Goal: Find specific page/section: Find specific page/section

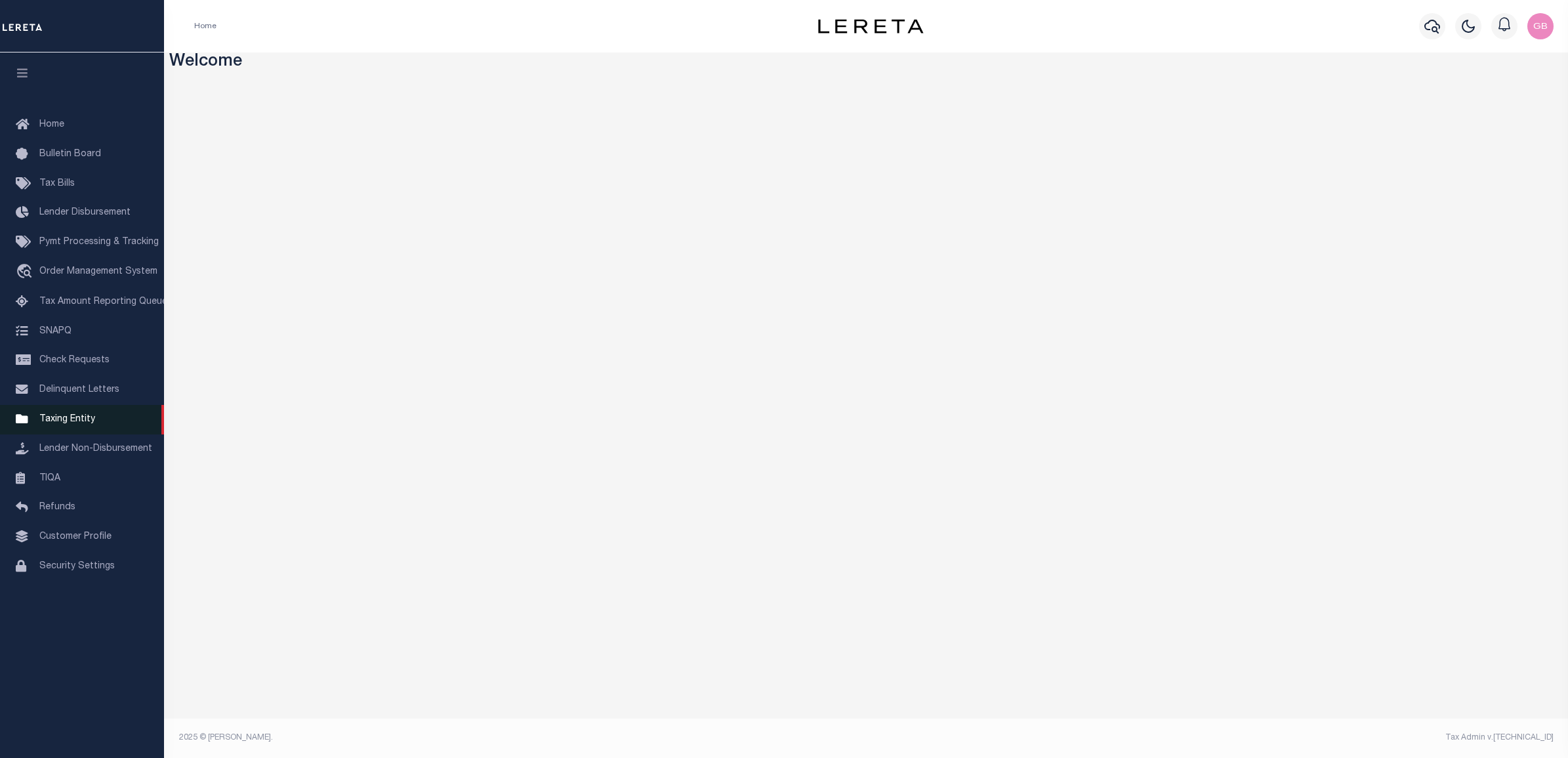
click at [51, 424] on span "Taxing Entity" at bounding box center [67, 419] width 56 height 9
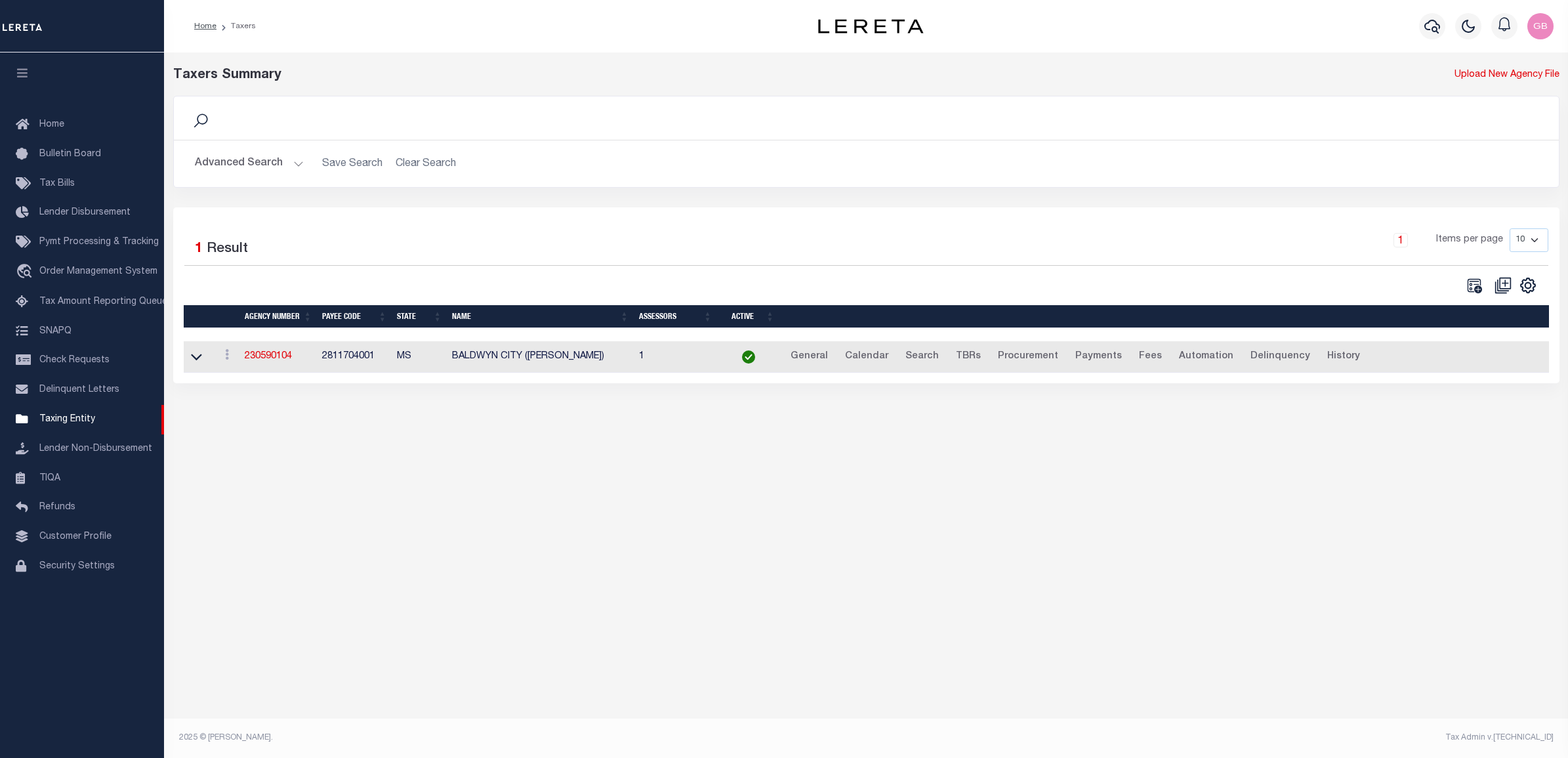
click at [297, 168] on button "Advanced Search" at bounding box center [249, 164] width 109 height 25
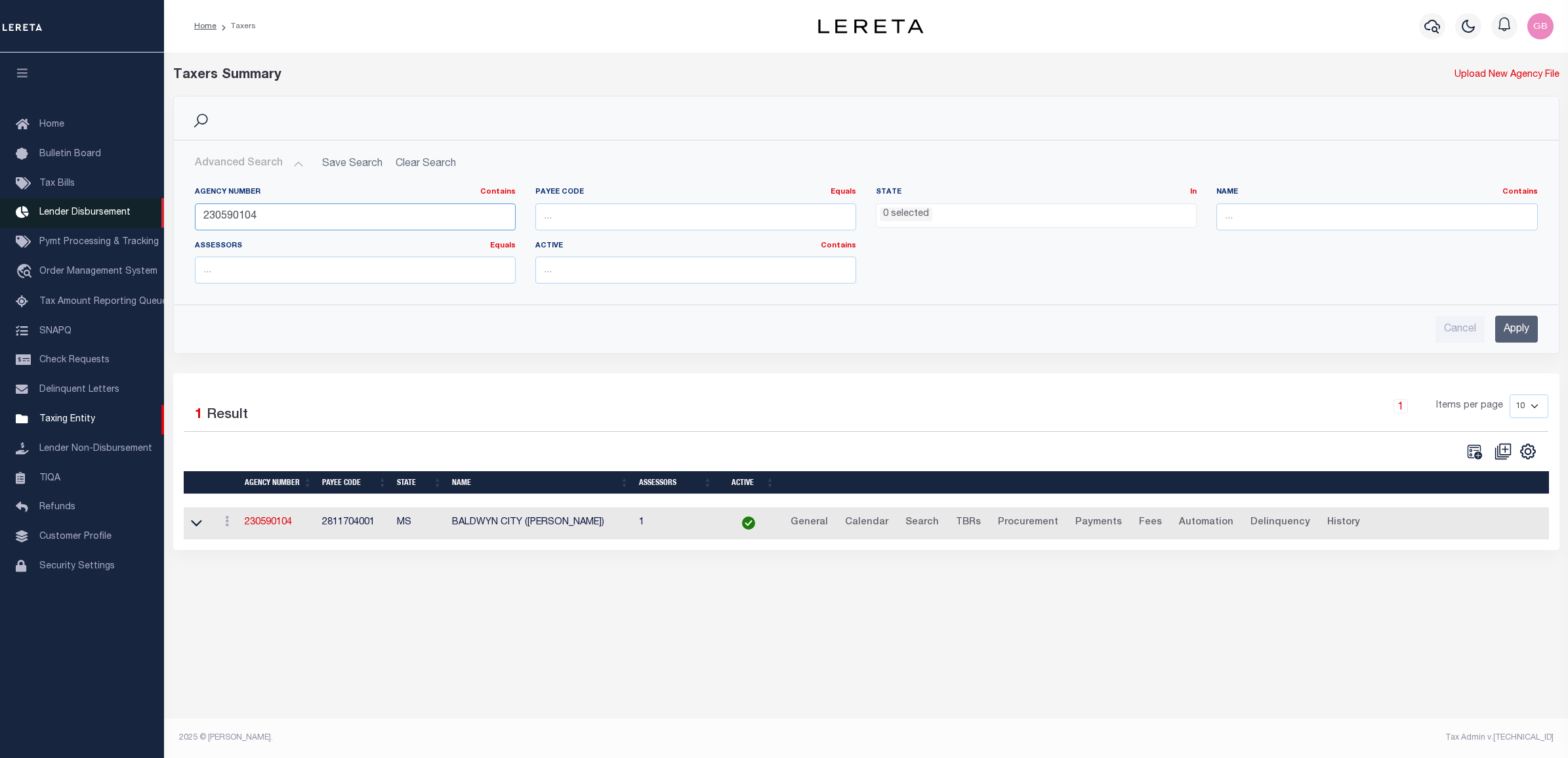
drag, startPoint x: 425, startPoint y: 213, endPoint x: 146, endPoint y: 217, distance: 279.0
click at [146, 217] on div "Home Taxers Profile" at bounding box center [784, 367] width 1568 height 735
type input "2600700000"
click at [1511, 332] on input "Apply" at bounding box center [1516, 329] width 42 height 27
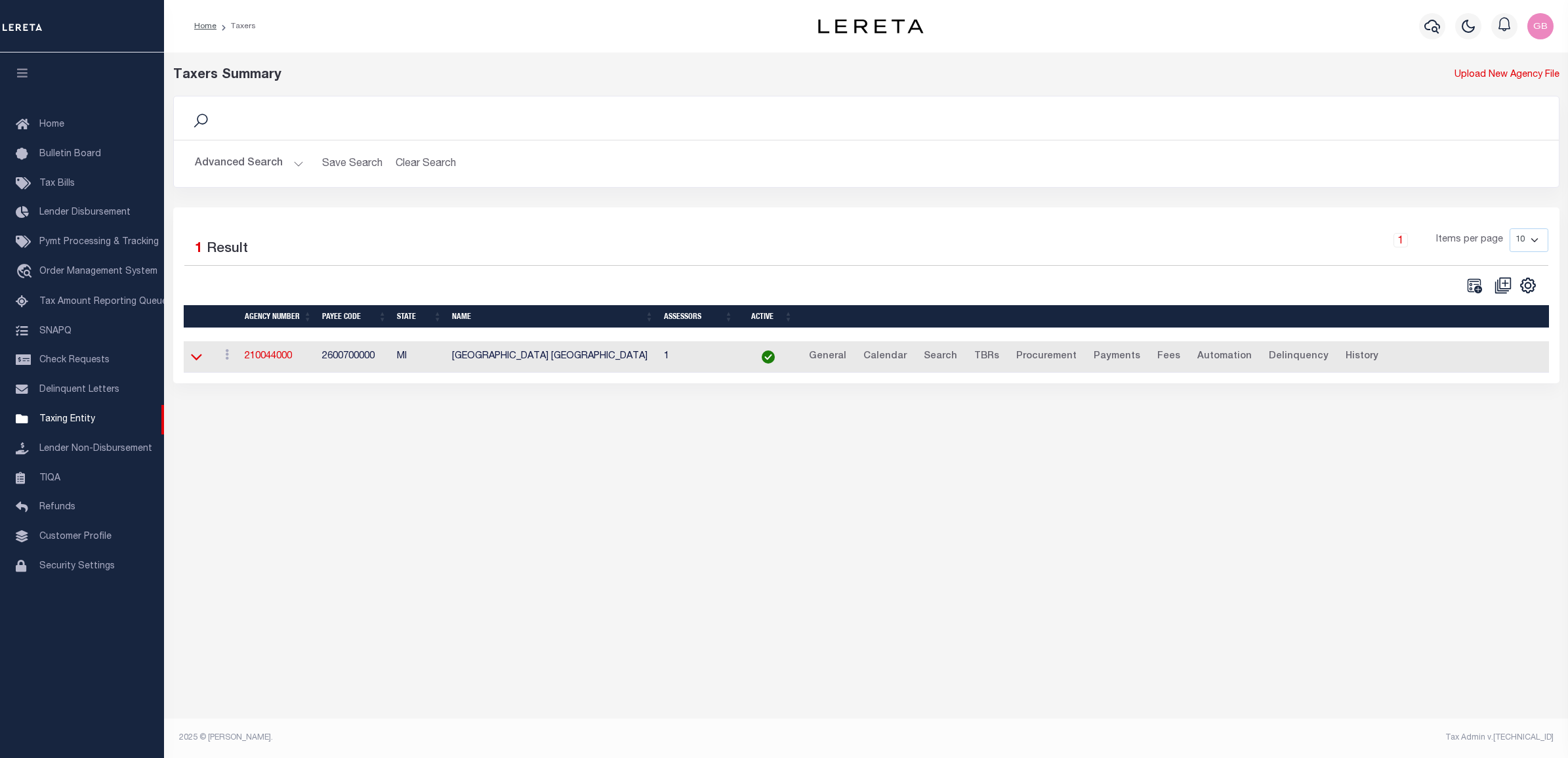
click at [195, 355] on icon at bounding box center [196, 357] width 11 height 14
